Goal: Complete application form: Complete application form

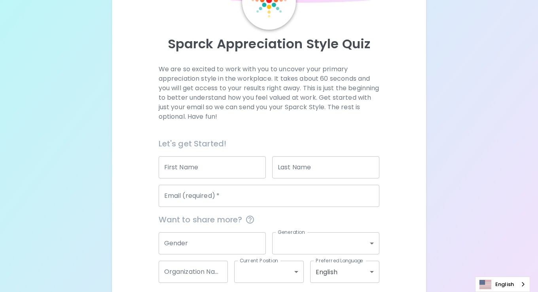
scroll to position [15, 0]
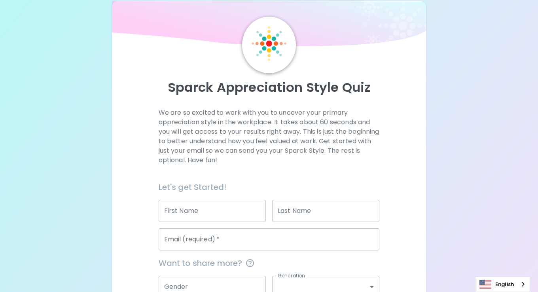
click at [205, 212] on input "First Name" at bounding box center [212, 211] width 107 height 22
type input "[PERSON_NAME]"
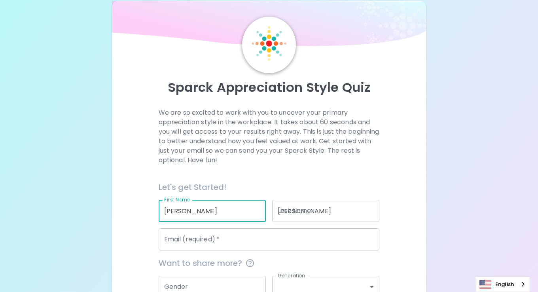
type input "[EMAIL_ADDRESS][DOMAIN_NAME]"
type input "Woodcraft Rangers"
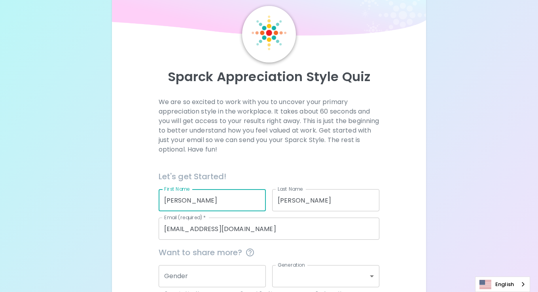
scroll to position [94, 0]
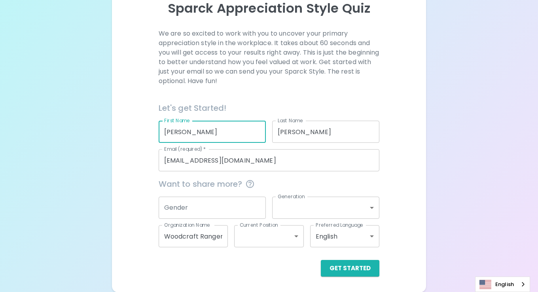
click at [253, 204] on input "Gender" at bounding box center [212, 208] width 107 height 22
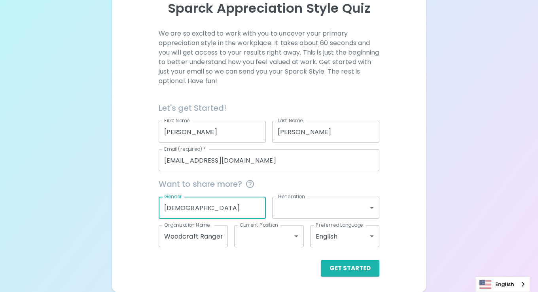
type input "[DEMOGRAPHIC_DATA]"
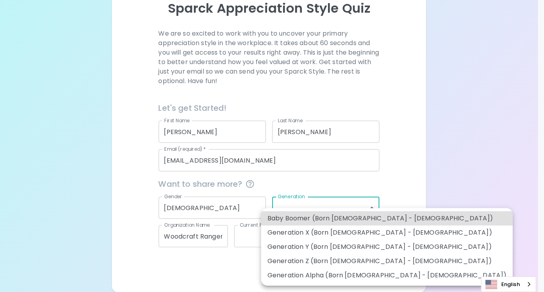
click at [373, 208] on body "Sparck Appreciation Style Quiz We are so excited to work with you to uncover yo…" at bounding box center [272, 99] width 544 height 386
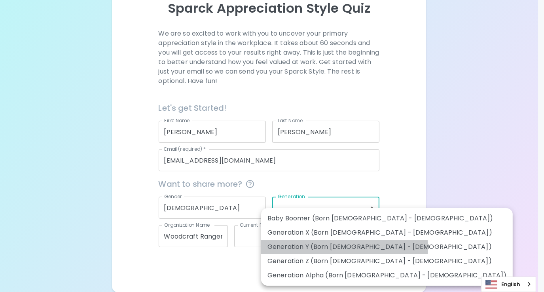
click at [344, 248] on li "Generation Y (Born [DEMOGRAPHIC_DATA] - [DEMOGRAPHIC_DATA])" at bounding box center [386, 247] width 251 height 14
type input "generation_y"
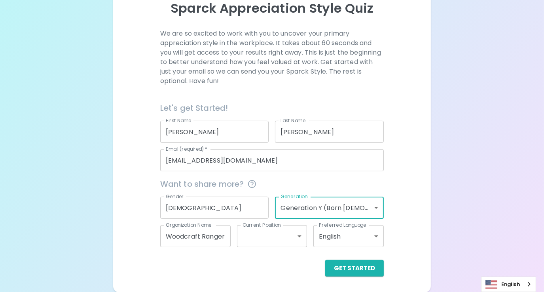
click at [294, 236] on body "Sparck Appreciation Style Quiz We are so excited to work with you to uncover yo…" at bounding box center [272, 99] width 544 height 386
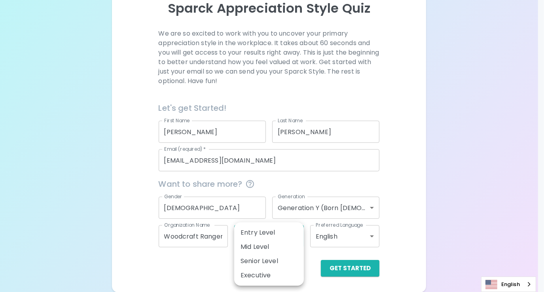
click at [284, 263] on li "Senior Level" at bounding box center [269, 261] width 70 height 14
type input "senior_level"
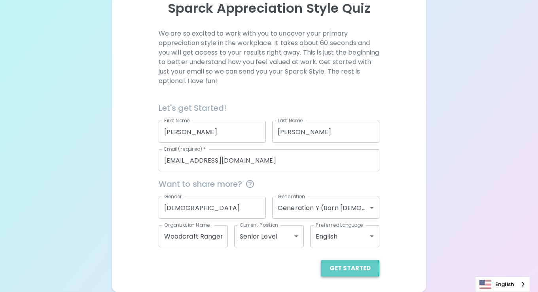
click at [346, 268] on button "Get Started" at bounding box center [350, 268] width 59 height 17
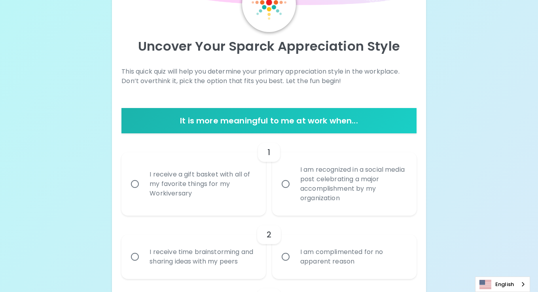
scroll to position [55, 0]
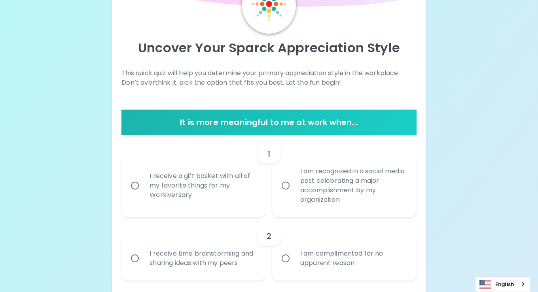
click at [135, 186] on input "I receive a gift basket with all of my favorite things for my Workiversary" at bounding box center [135, 185] width 17 height 17
radio input "true"
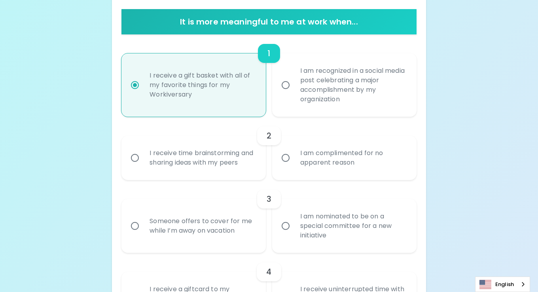
scroll to position [157, 0]
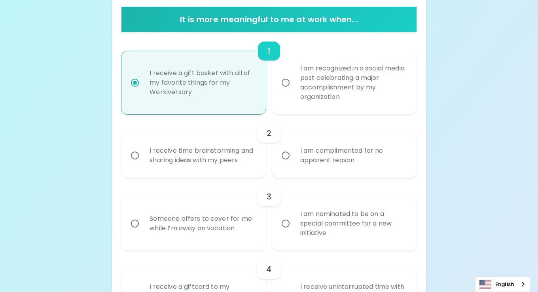
click at [137, 156] on input "I receive time brainstorming and sharing ideas with my peers" at bounding box center [135, 155] width 17 height 17
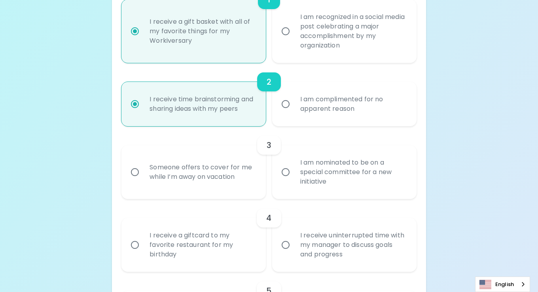
scroll to position [221, 0]
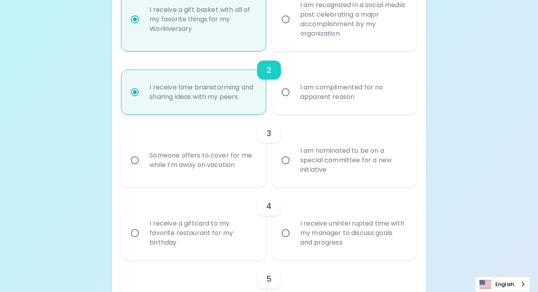
radio input "true"
click at [288, 159] on input "I am nominated to be on a special committee for a new initiative" at bounding box center [285, 160] width 17 height 17
radio input "false"
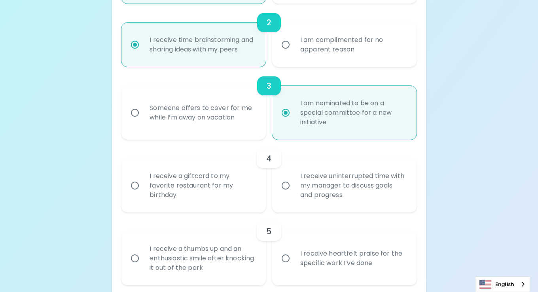
scroll to position [284, 0]
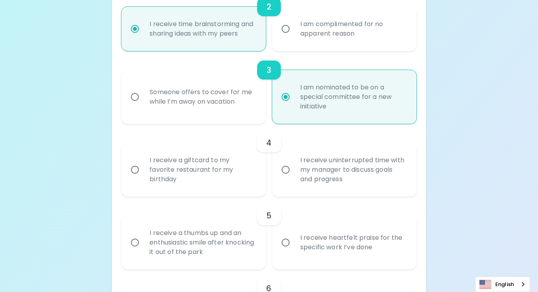
radio input "true"
click at [282, 165] on input "I receive uninterrupted time with my manager to discuss goals and progress" at bounding box center [285, 169] width 17 height 17
radio input "false"
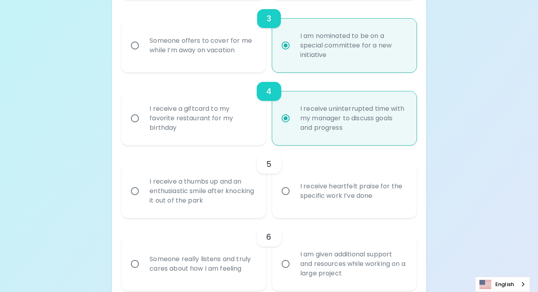
scroll to position [347, 0]
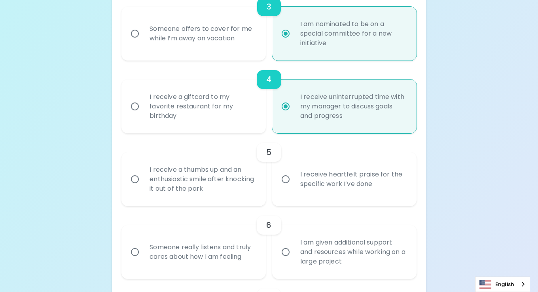
radio input "true"
click at [284, 177] on input "I receive heartfelt praise for the specific work I’ve done" at bounding box center [285, 179] width 17 height 17
radio input "false"
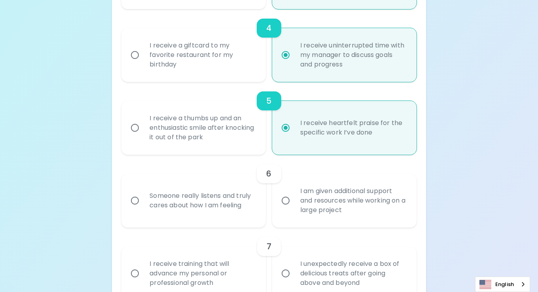
scroll to position [410, 0]
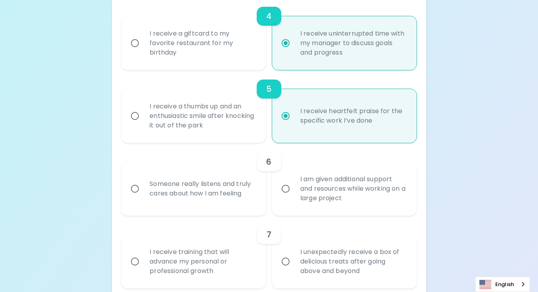
radio input "true"
click at [138, 188] on input "Someone really listens and truly cares about how I am feeling" at bounding box center [135, 188] width 17 height 17
radio input "false"
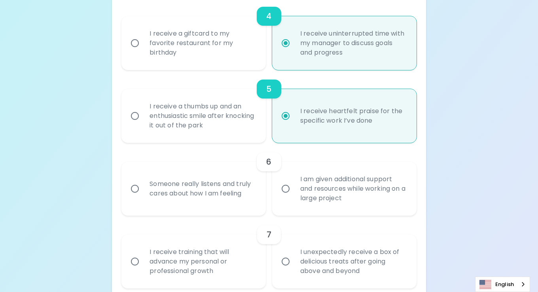
radio input "false"
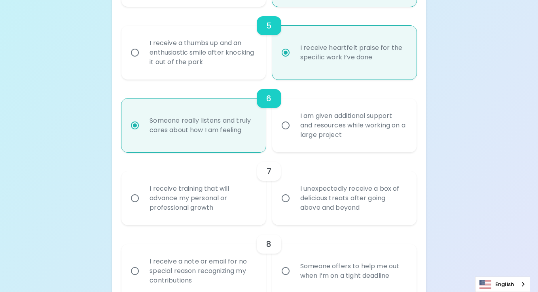
scroll to position [474, 0]
radio input "true"
click at [135, 202] on input "I receive training that will advance my personal or professional growth" at bounding box center [135, 198] width 17 height 17
radio input "false"
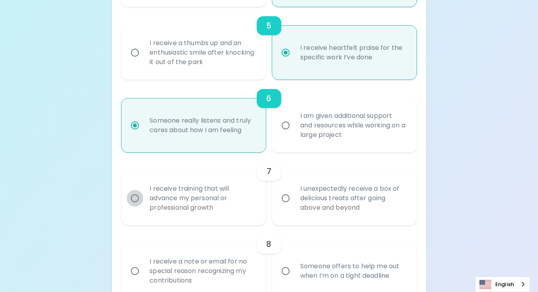
radio input "false"
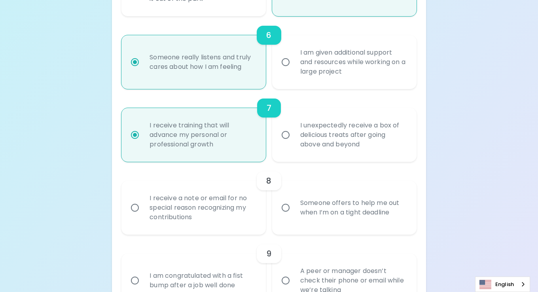
scroll to position [537, 0]
radio input "true"
click at [287, 206] on input "Someone offers to help me out when I’m on a tight deadline" at bounding box center [285, 207] width 17 height 17
radio input "false"
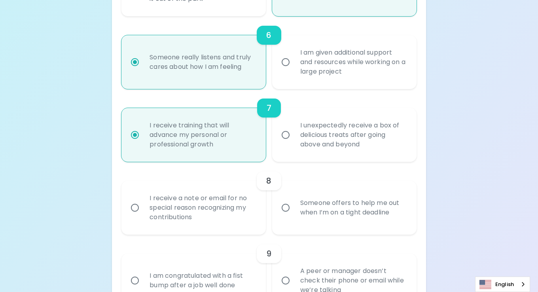
radio input "false"
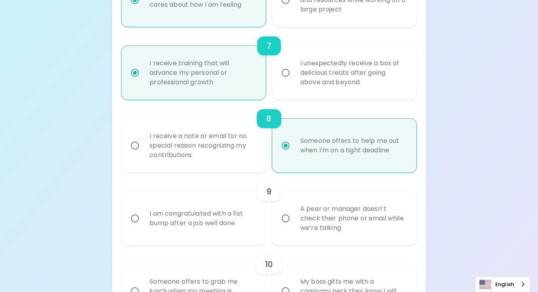
scroll to position [600, 0]
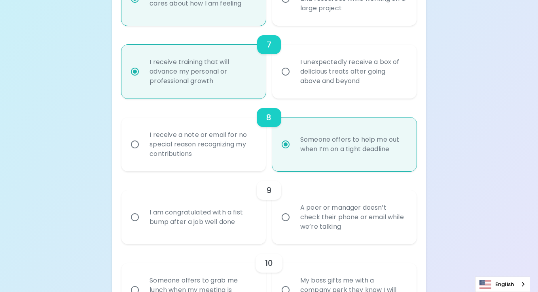
radio input "true"
click at [286, 219] on input "A peer or manager doesn’t check their phone or email while we’re talking" at bounding box center [285, 217] width 17 height 17
radio input "false"
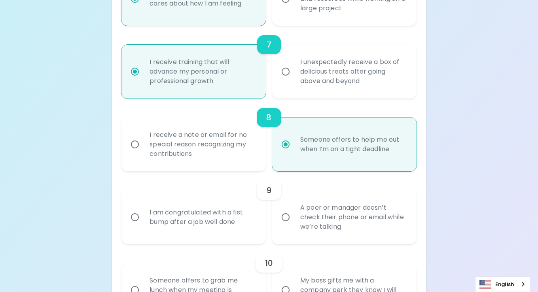
radio input "false"
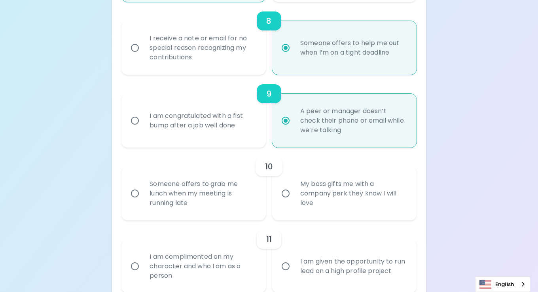
scroll to position [703, 0]
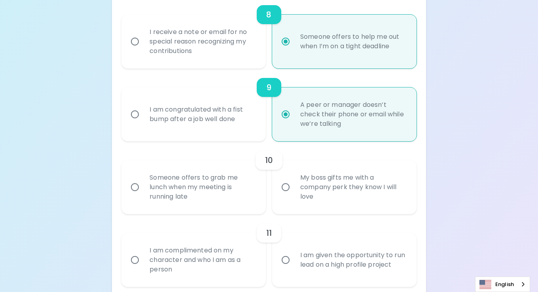
radio input "true"
click at [134, 186] on input "Someone offers to grab me lunch when my meeting is running late" at bounding box center [135, 187] width 17 height 17
radio input "false"
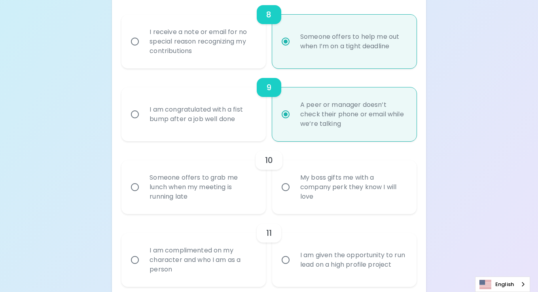
radio input "false"
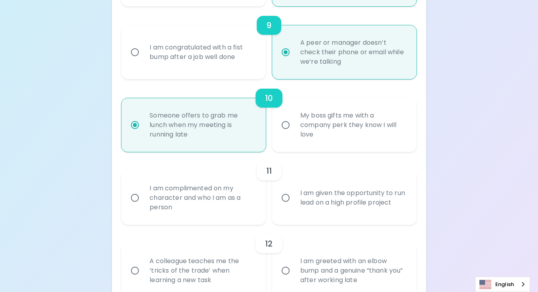
scroll to position [766, 0]
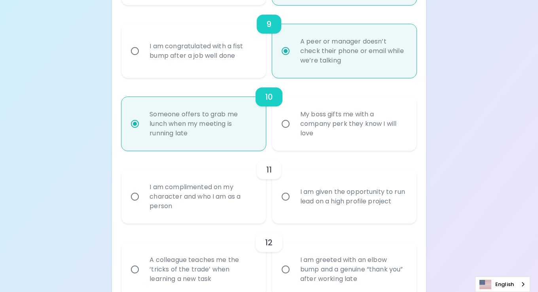
radio input "true"
click at [284, 197] on input "I am given the opportunity to run lead on a high profile project" at bounding box center [285, 196] width 17 height 17
radio input "false"
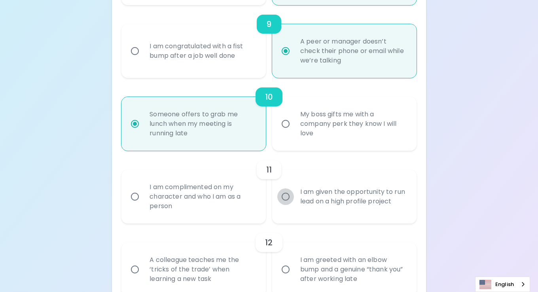
radio input "false"
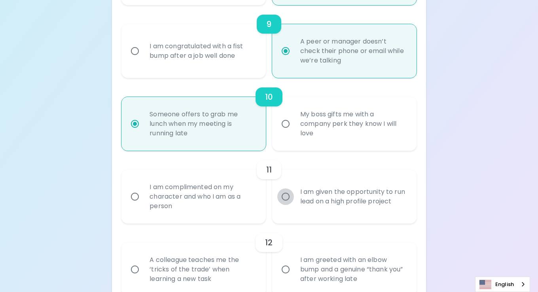
radio input "false"
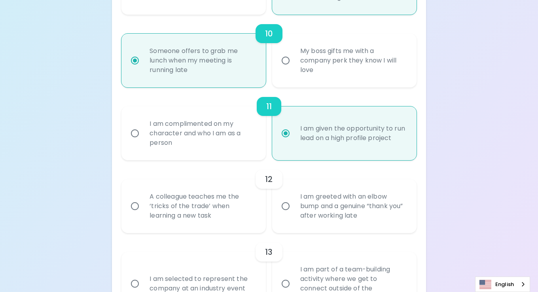
scroll to position [830, 0]
radio input "true"
click at [148, 197] on div "A colleague teaches me the ‘tricks of the trade’ when learning a new task" at bounding box center [202, 205] width 118 height 47
click at [143, 198] on input "A colleague teaches me the ‘tricks of the trade’ when learning a new task" at bounding box center [135, 206] width 17 height 17
radio input "false"
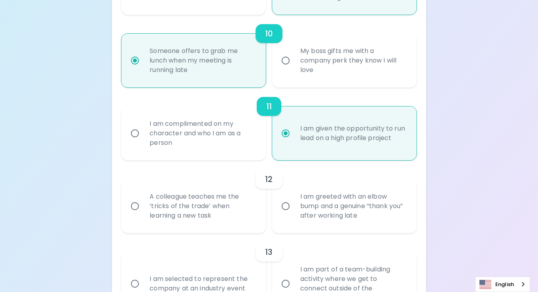
radio input "false"
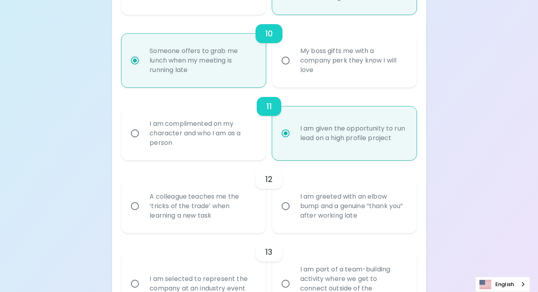
radio input "false"
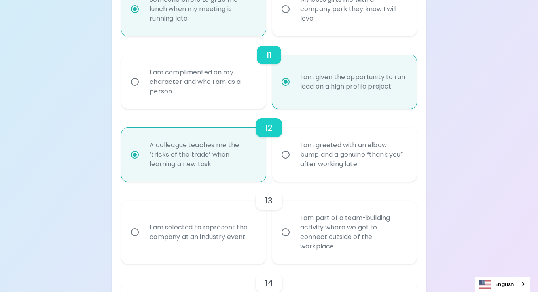
scroll to position [893, 0]
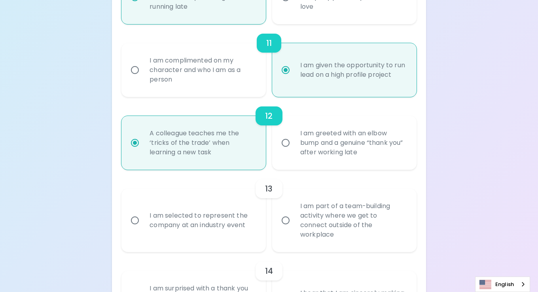
radio input "true"
click at [136, 213] on input "I am selected to represent the company at an industry event" at bounding box center [135, 220] width 17 height 17
radio input "false"
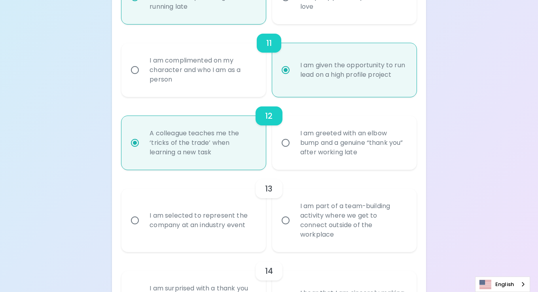
radio input "false"
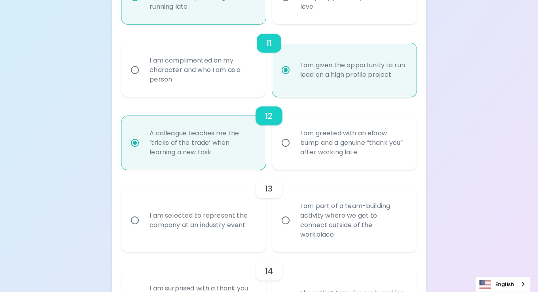
radio input "false"
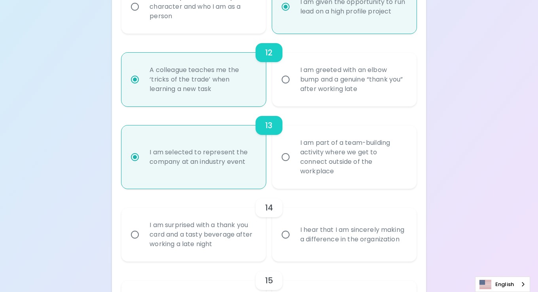
scroll to position [956, 0]
radio input "true"
click at [285, 226] on input "I hear that I am sincerely making a difference in the organization" at bounding box center [285, 234] width 17 height 17
radio input "false"
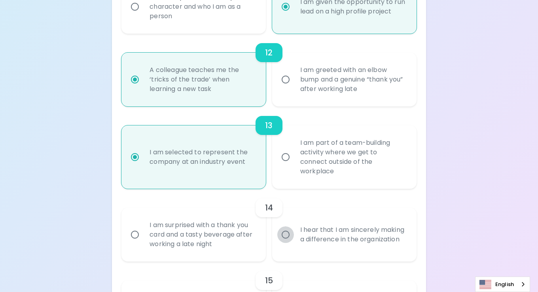
radio input "false"
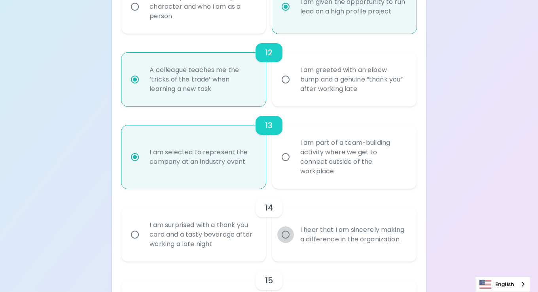
radio input "false"
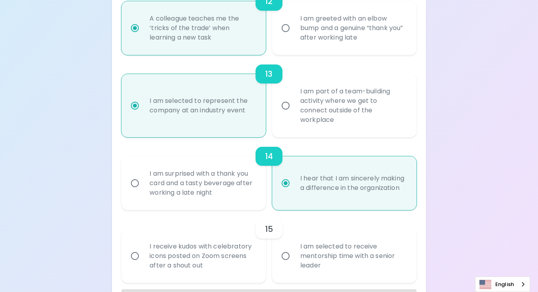
scroll to position [1019, 0]
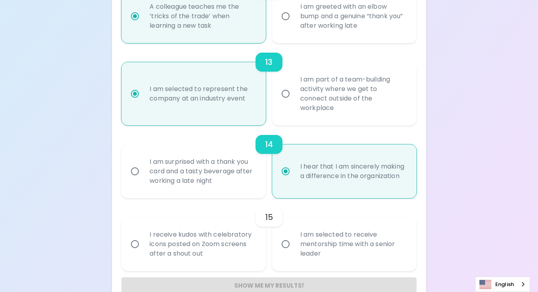
radio input "true"
click at [288, 236] on input "I am selected to receive mentorship time with a senior leader" at bounding box center [285, 244] width 17 height 17
radio input "false"
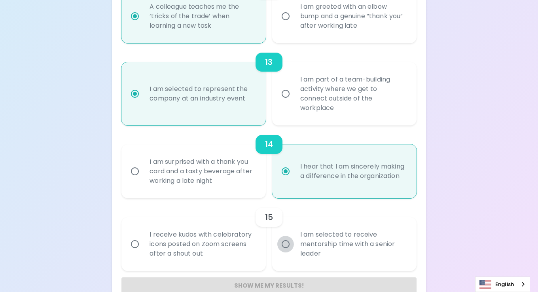
radio input "false"
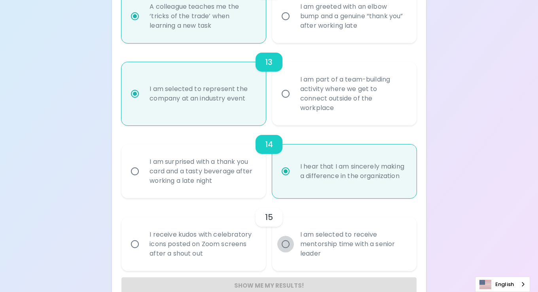
radio input "false"
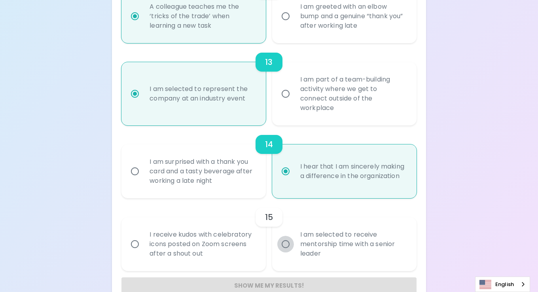
scroll to position [1027, 0]
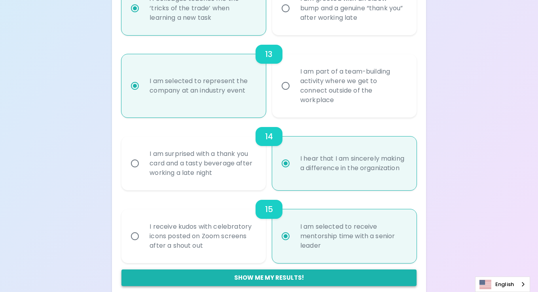
radio input "true"
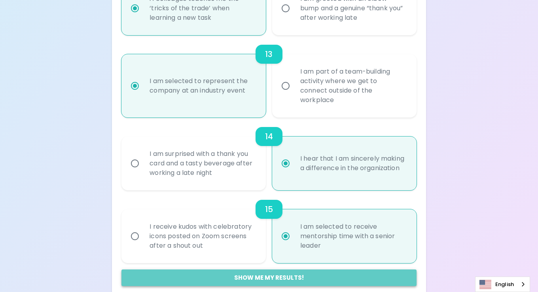
click at [262, 269] on button "Show me my results!" at bounding box center [268, 277] width 295 height 17
radio input "false"
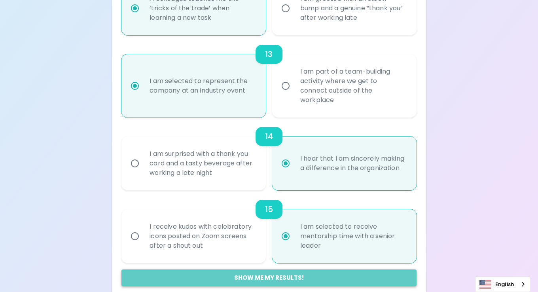
radio input "false"
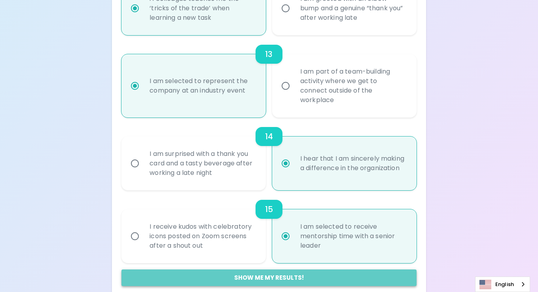
radio input "false"
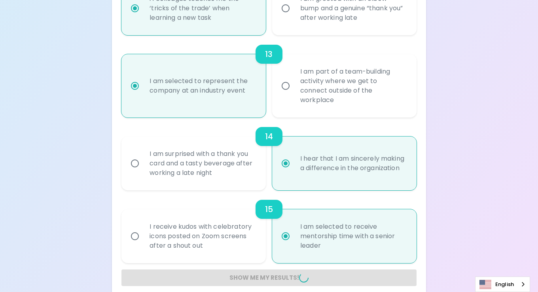
radio input "false"
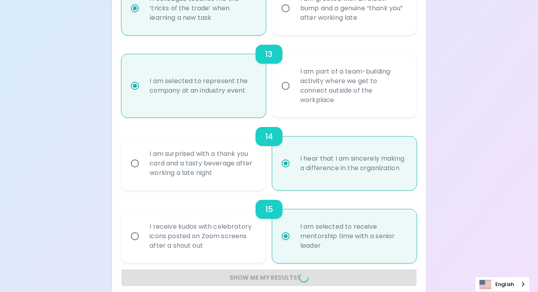
radio input "false"
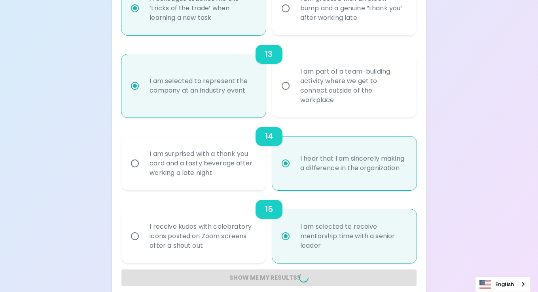
radio input "false"
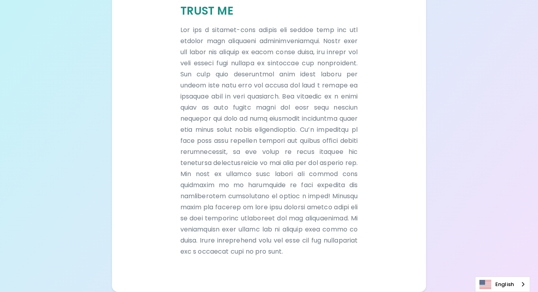
scroll to position [217, 0]
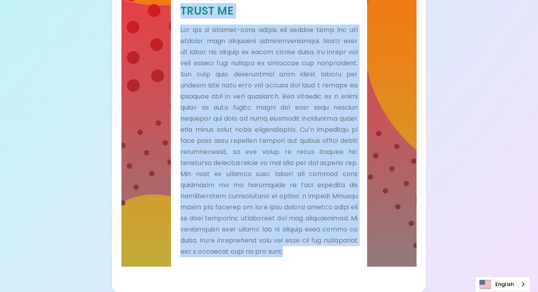
drag, startPoint x: 215, startPoint y: 254, endPoint x: 181, endPoint y: 4, distance: 252.3
click at [181, 4] on div "Trust Me" at bounding box center [269, 130] width 178 height 253
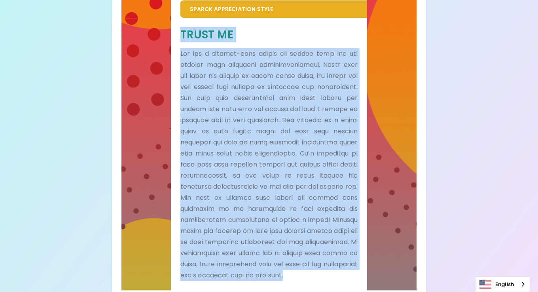
scroll to position [178, 0]
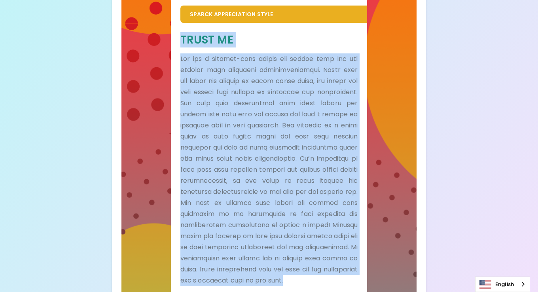
copy div "Lorem Ip Dol sit a consect-adip elitse doe tempor inci utl etd magnaal enim adm…"
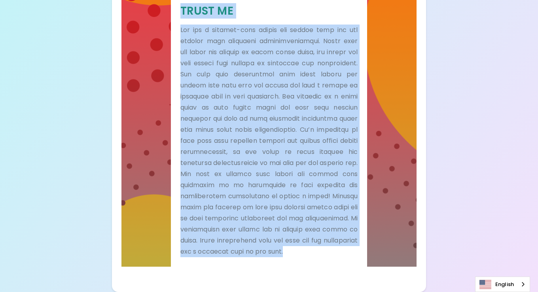
scroll to position [217, 0]
click at [521, 149] on div "Your Sparck Appreciation Style Results Check your email for the full results! D…" at bounding box center [269, 43] width 538 height 498
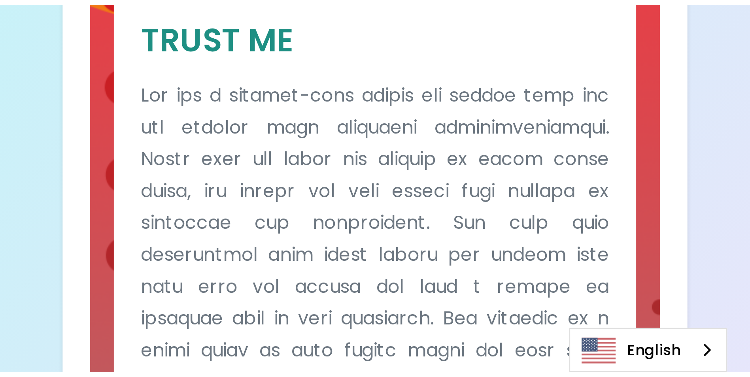
scroll to position [132, 0]
